Goal: Use online tool/utility: Utilize a website feature to perform a specific function

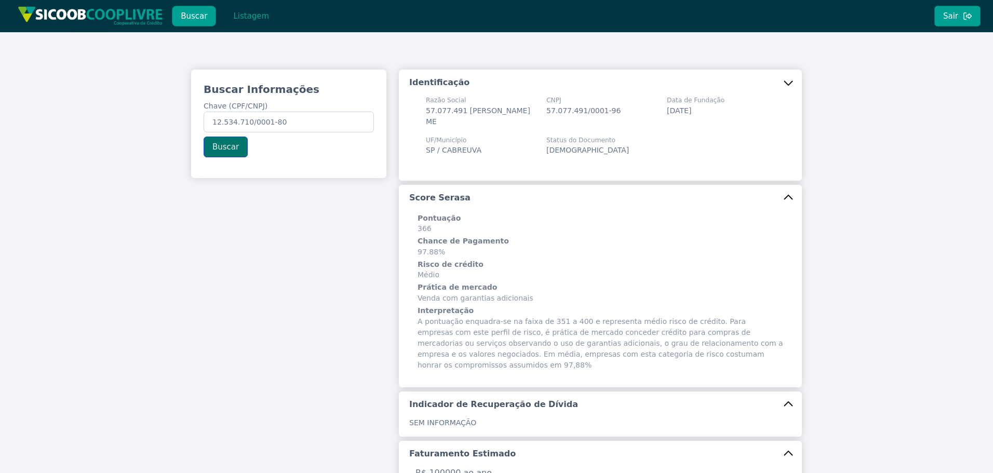
click at [227, 147] on button "Buscar" at bounding box center [226, 147] width 44 height 21
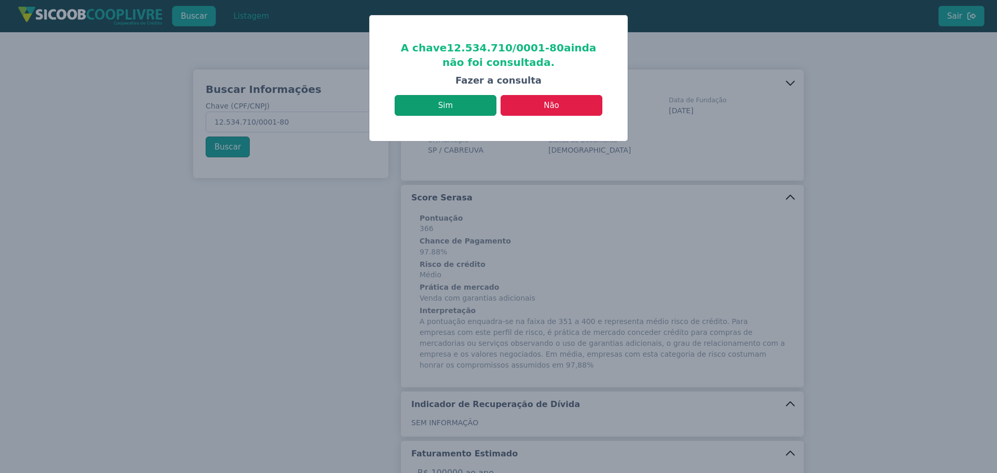
click at [461, 108] on button "Sim" at bounding box center [446, 105] width 102 height 21
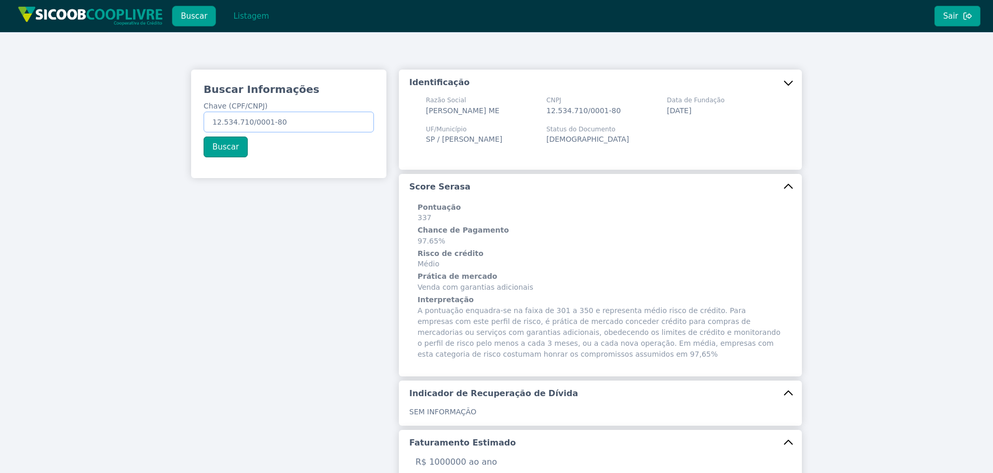
drag, startPoint x: 286, startPoint y: 118, endPoint x: 14, endPoint y: 115, distance: 271.7
click at [16, 115] on div "Buscar Informações Chave (CPF/CNPJ) 12.534.710/0001-80 Buscar Identificação Raz…" at bounding box center [496, 413] width 993 height 763
paste input "032.984.496-28"
type input "032.984.496-28"
click at [219, 149] on button "Buscar" at bounding box center [226, 147] width 44 height 21
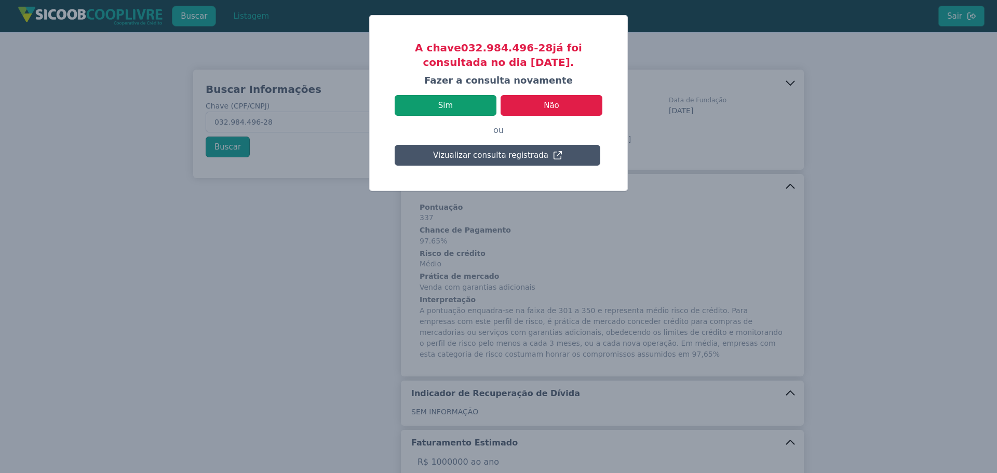
click at [479, 111] on button "Sim" at bounding box center [446, 105] width 102 height 21
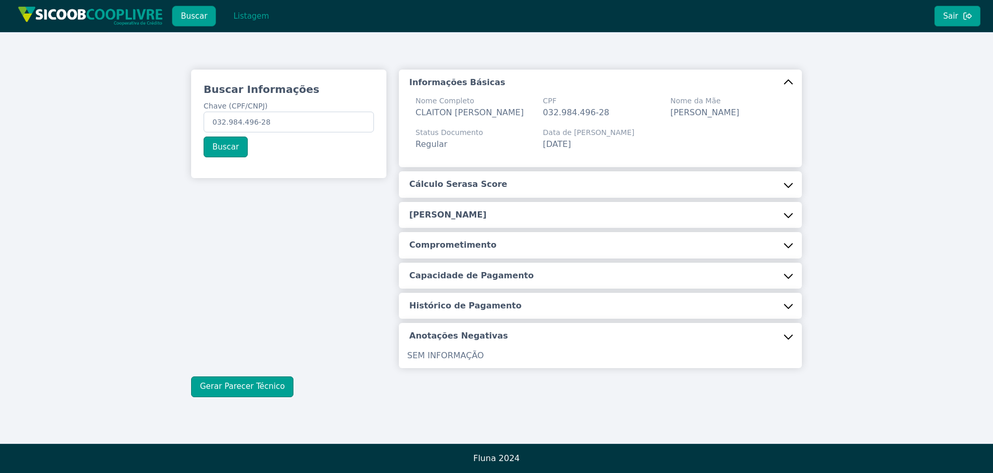
click at [443, 190] on h5 "Cálculo Serasa Score" at bounding box center [458, 184] width 98 height 11
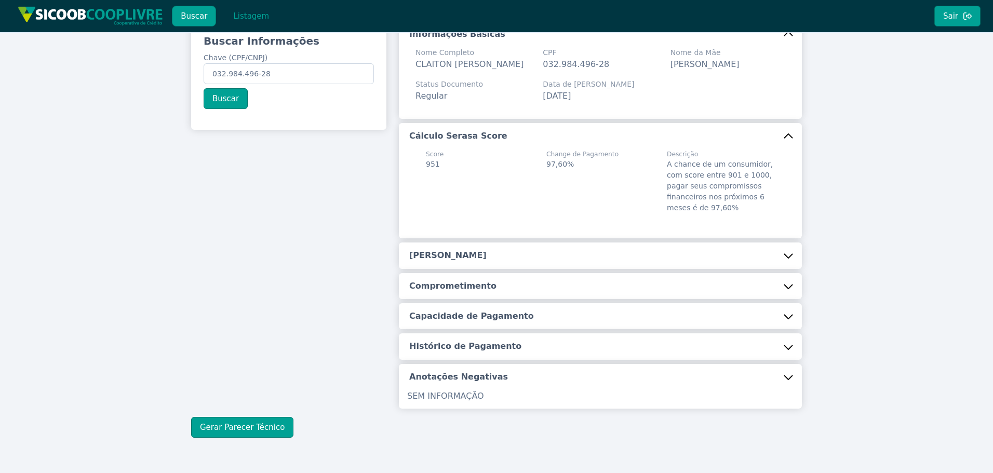
scroll to position [92, 0]
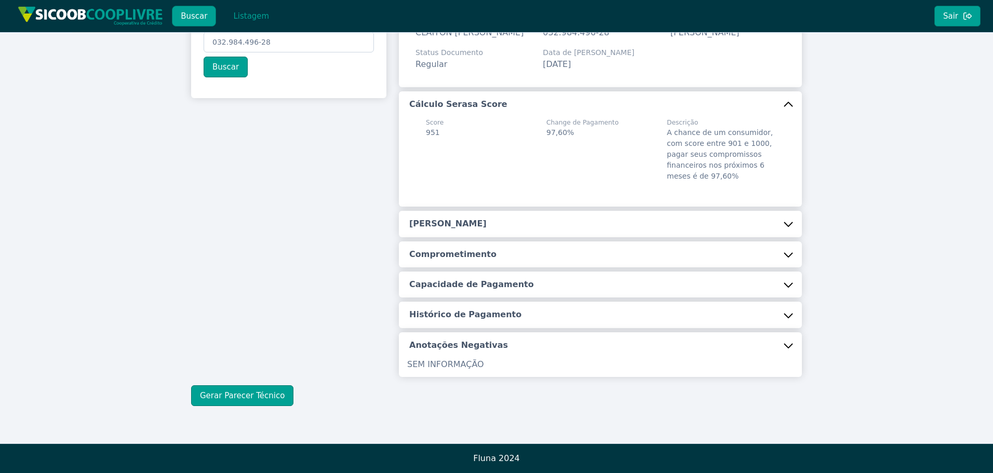
click at [425, 230] on h5 "[PERSON_NAME]" at bounding box center [447, 223] width 77 height 11
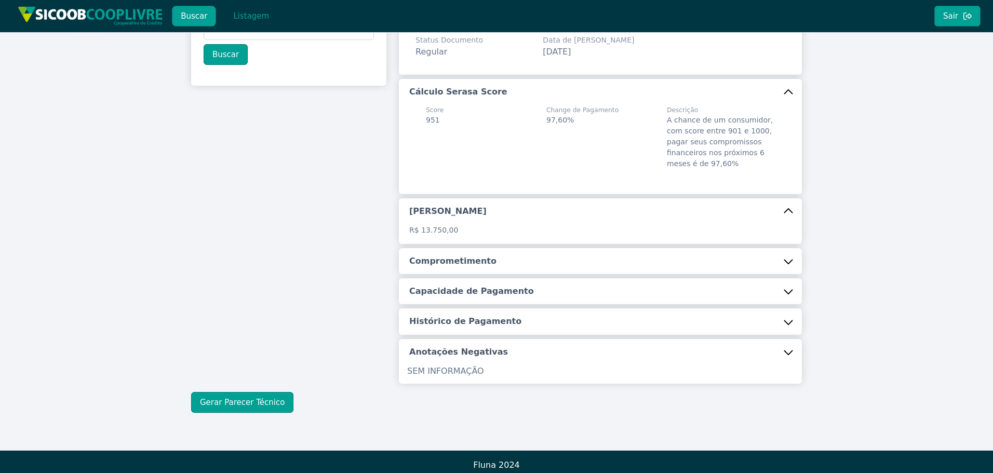
click at [430, 274] on button "Comprometimento" at bounding box center [600, 261] width 403 height 26
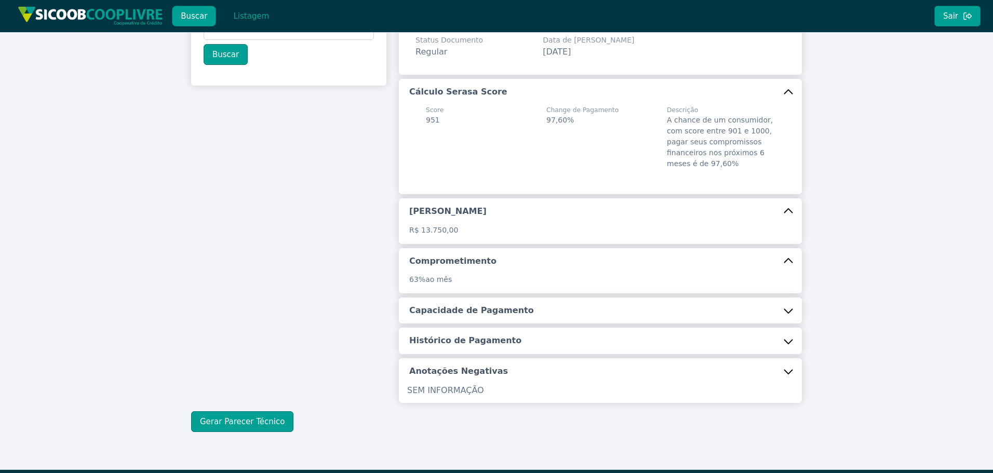
click at [456, 324] on button "Capacidade de Pagamento" at bounding box center [600, 311] width 403 height 26
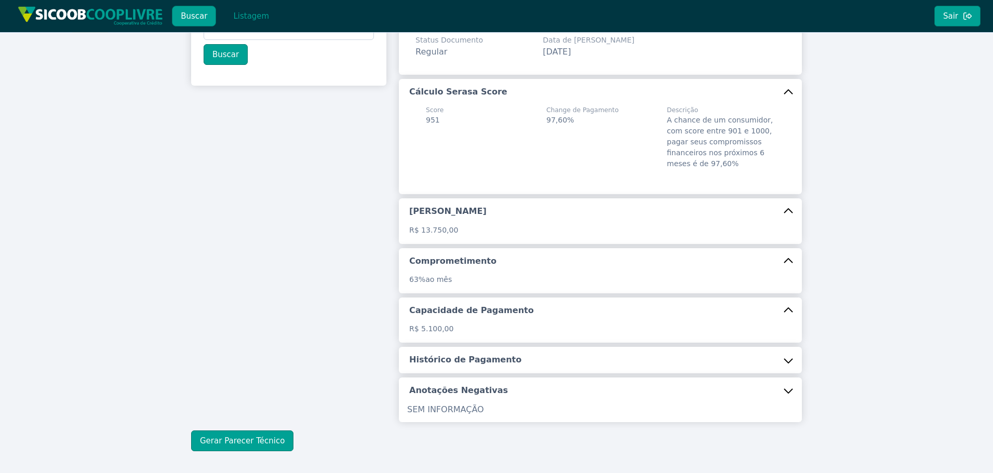
click at [473, 366] on h5 "Histórico de Pagamento" at bounding box center [465, 359] width 112 height 11
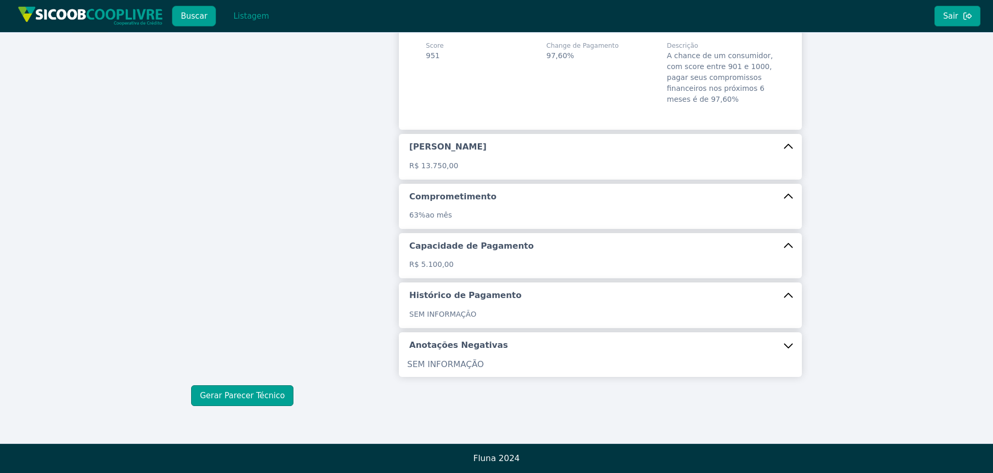
scroll to position [169, 0]
click at [245, 391] on button "Gerar Parecer Técnico" at bounding box center [242, 395] width 102 height 21
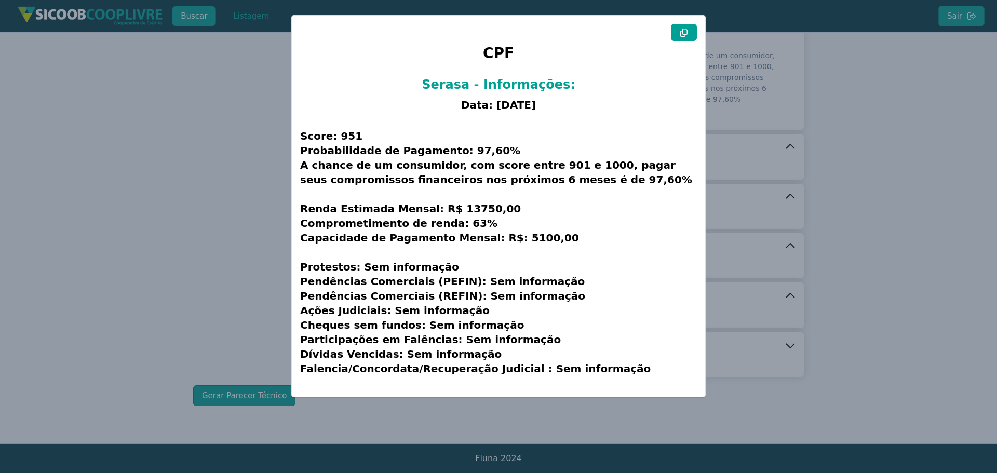
click at [679, 32] on button at bounding box center [684, 32] width 26 height 17
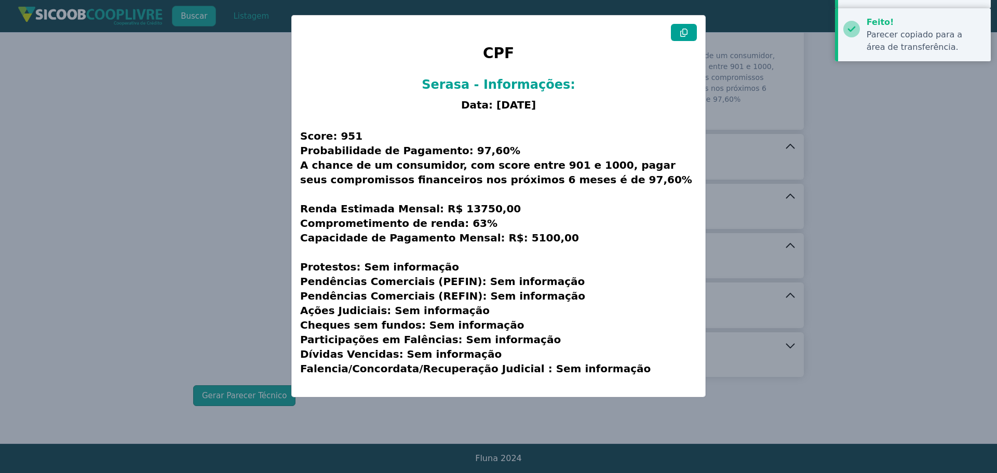
click at [679, 32] on button at bounding box center [684, 32] width 26 height 17
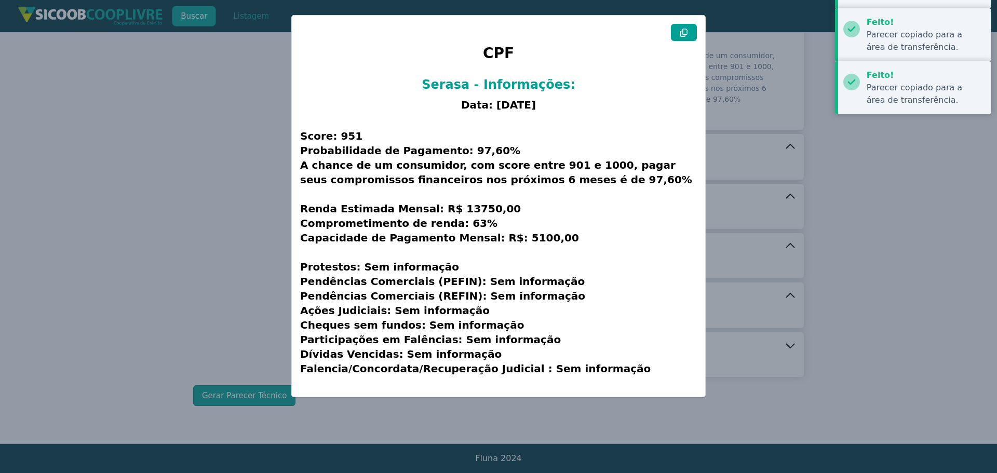
click at [222, 122] on modal-container "CPF Serasa - Informações: Data: [DATE] Score: 951 Probabilidade de Pagamento: 9…" at bounding box center [498, 236] width 997 height 473
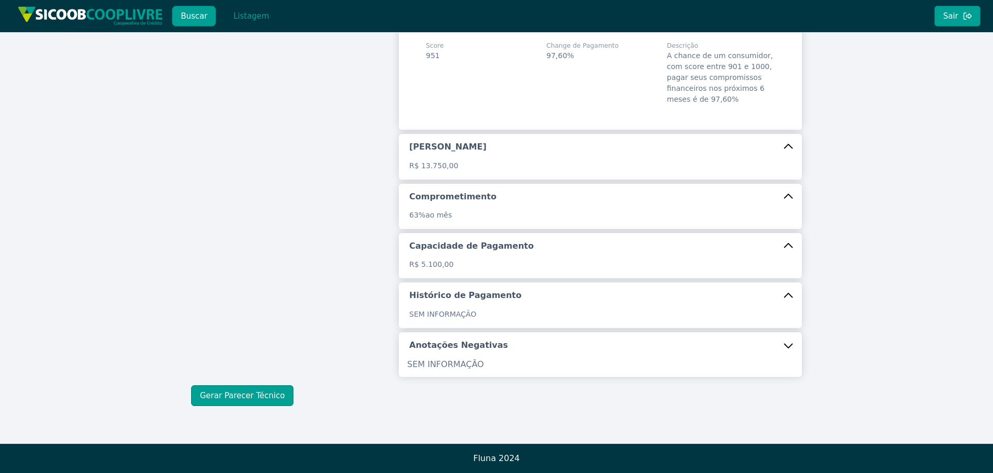
click at [265, 176] on div "Buscar Informações Chave (CPF/CNPJ) 032.984.496-28 Buscar" at bounding box center [289, 141] width 208 height 456
click at [273, 393] on button "Gerar Parecer Técnico" at bounding box center [242, 395] width 102 height 21
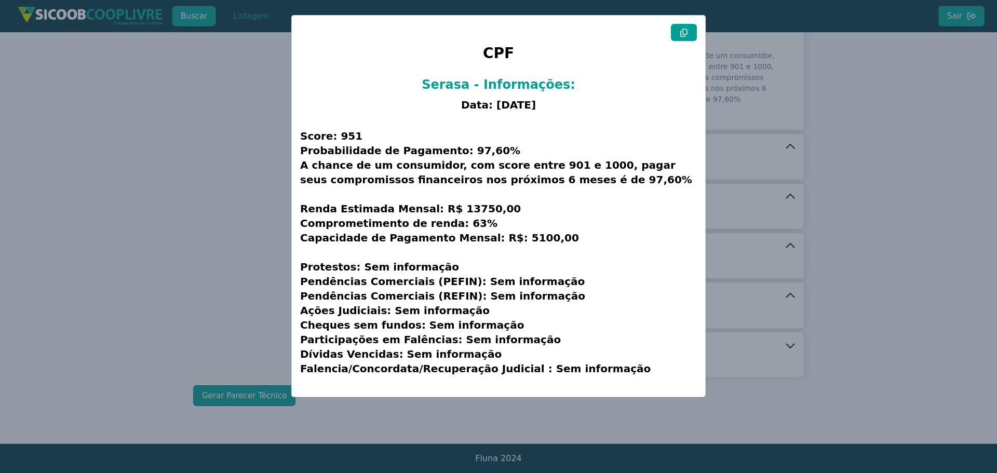
click at [688, 27] on button at bounding box center [684, 32] width 26 height 17
click at [108, 174] on modal-container "CPF Serasa - Informações: Data: [DATE] Score: 951 Probabilidade de Pagamento: 9…" at bounding box center [498, 236] width 997 height 473
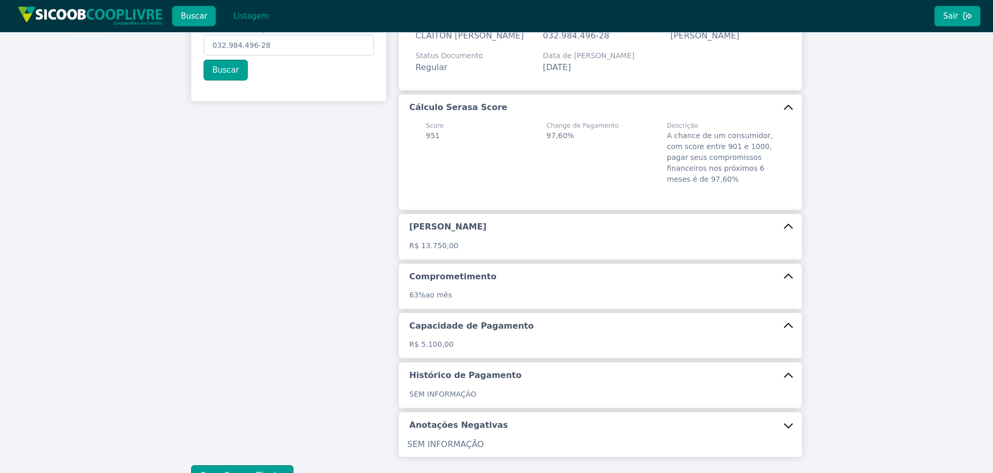
scroll to position [0, 0]
